Goal: Task Accomplishment & Management: Manage account settings

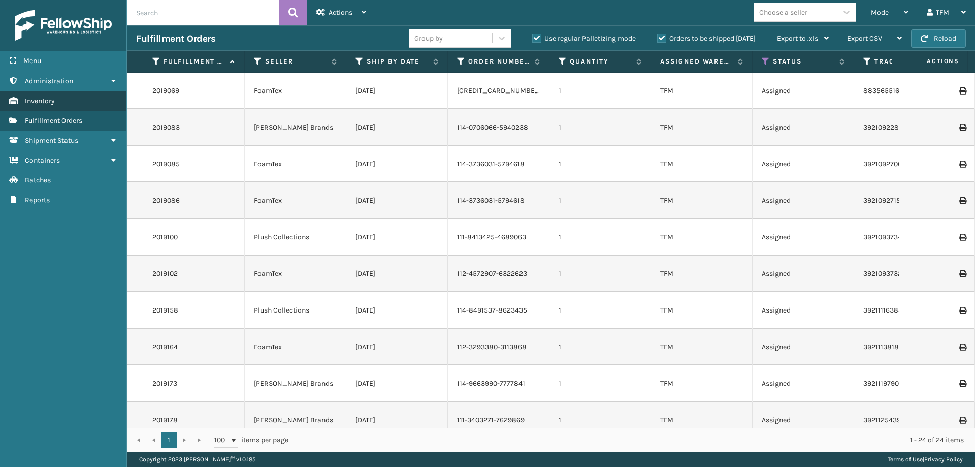
click at [62, 107] on link "Inventory" at bounding box center [63, 101] width 126 height 20
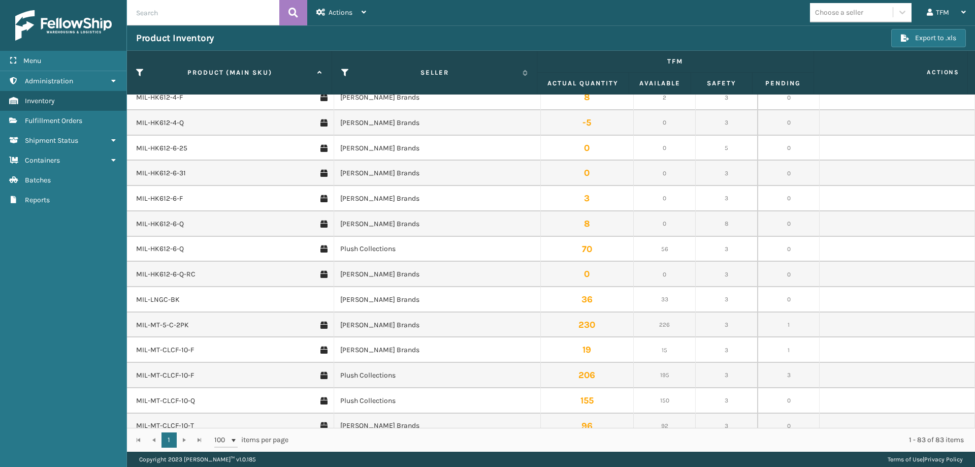
scroll to position [1422, 0]
drag, startPoint x: 664, startPoint y: 252, endPoint x: 656, endPoint y: 251, distance: 7.2
click at [656, 251] on td "56" at bounding box center [665, 250] width 62 height 25
drag, startPoint x: 667, startPoint y: 220, endPoint x: 650, endPoint y: 220, distance: 17.3
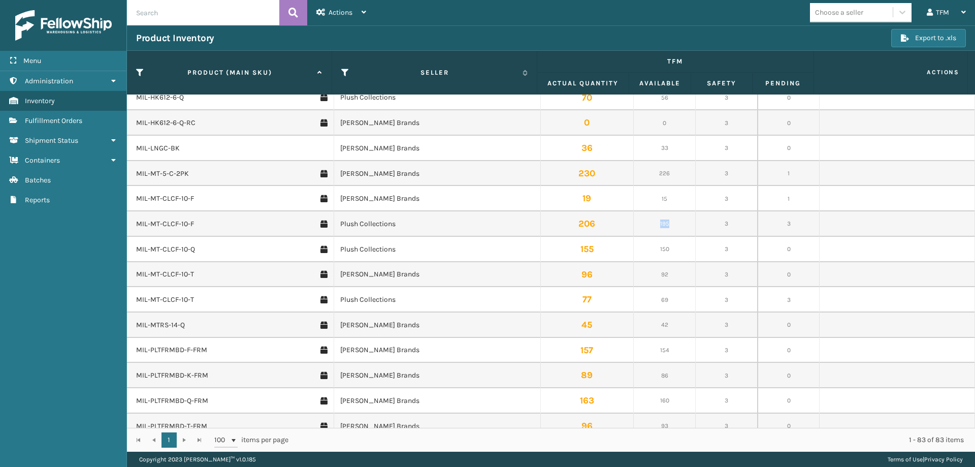
click at [650, 220] on td "195" at bounding box center [665, 223] width 62 height 25
drag, startPoint x: 669, startPoint y: 250, endPoint x: 651, endPoint y: 246, distance: 18.7
click at [651, 246] on td "150" at bounding box center [665, 249] width 62 height 25
drag, startPoint x: 668, startPoint y: 275, endPoint x: 649, endPoint y: 274, distance: 18.8
click at [649, 274] on td "92" at bounding box center [665, 274] width 62 height 25
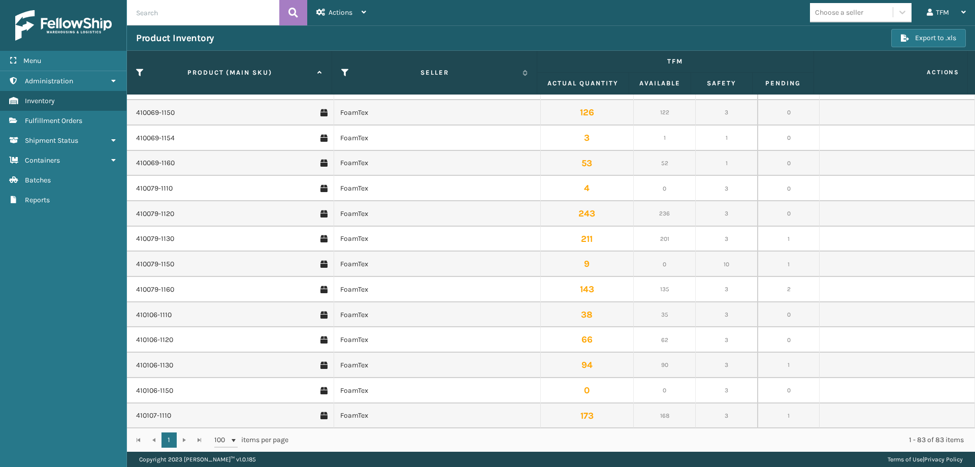
scroll to position [0, 0]
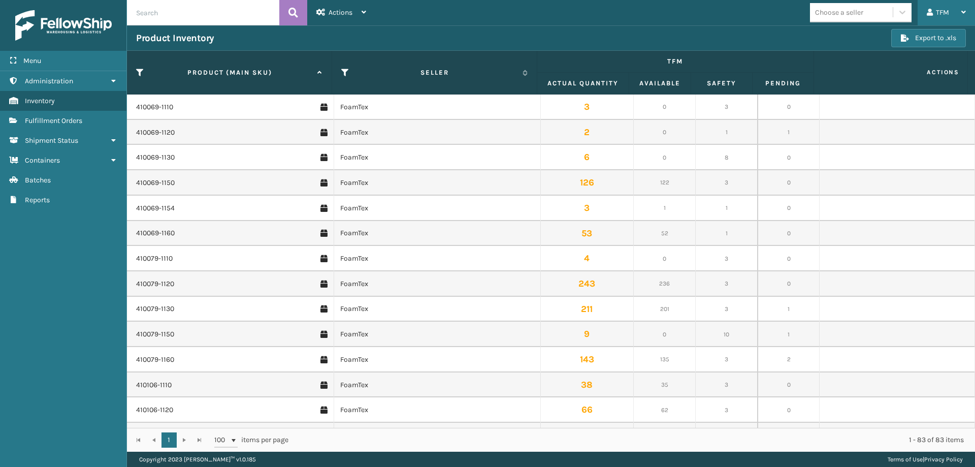
drag, startPoint x: 931, startPoint y: 6, endPoint x: 932, endPoint y: 16, distance: 9.7
click at [932, 7] on div "TFM" at bounding box center [946, 12] width 39 height 25
click at [900, 40] on li "Log Out" at bounding box center [906, 39] width 136 height 27
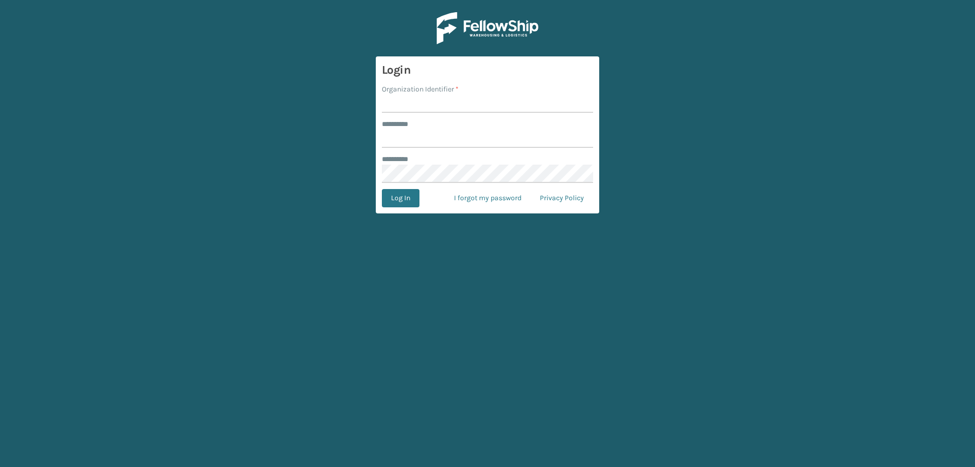
click at [481, 103] on input "Organization Identifier *" at bounding box center [487, 103] width 211 height 18
type input "[PERSON_NAME]"
click at [462, 136] on input "******** *" at bounding box center [487, 138] width 211 height 18
type input "******"
click at [382, 189] on button "Log In" at bounding box center [401, 198] width 38 height 18
